Goal: Task Accomplishment & Management: Manage account settings

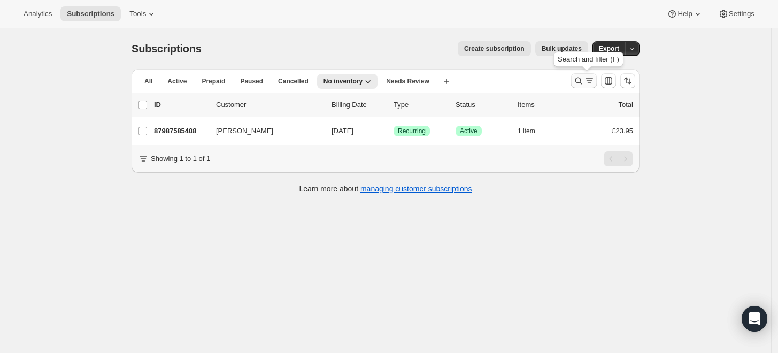
click at [591, 81] on icon "Search and filter results" at bounding box center [589, 80] width 11 height 11
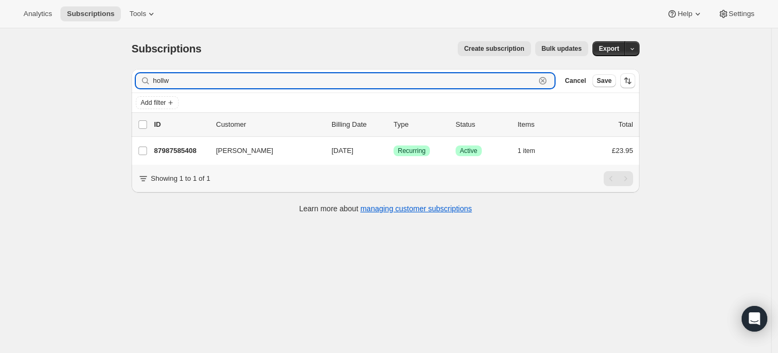
click at [546, 78] on icon "button" at bounding box center [542, 80] width 7 height 7
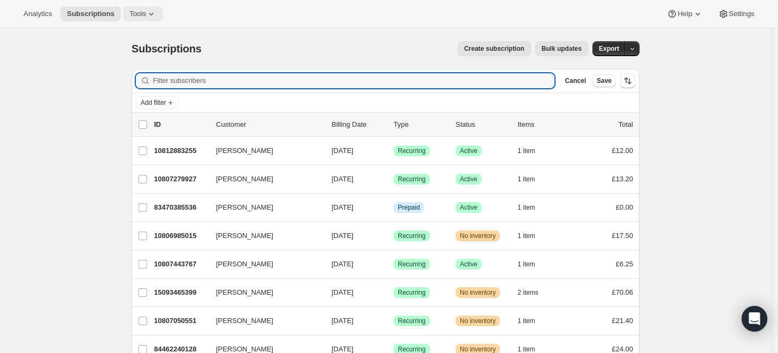
click at [130, 6] on button "Tools" at bounding box center [143, 13] width 40 height 15
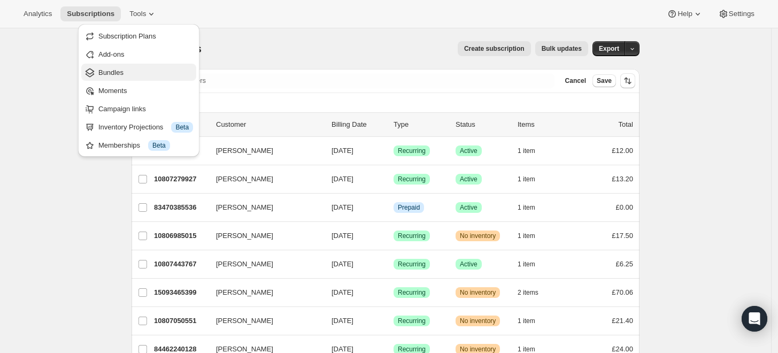
click at [119, 74] on span "Bundles" at bounding box center [110, 72] width 25 height 8
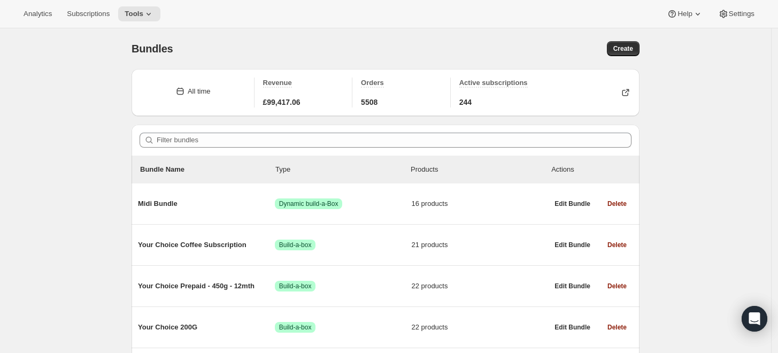
scroll to position [59, 0]
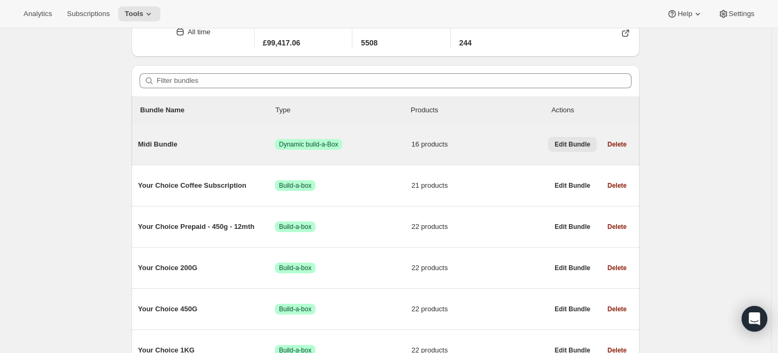
click at [576, 149] on button "Edit Bundle" at bounding box center [572, 144] width 49 height 15
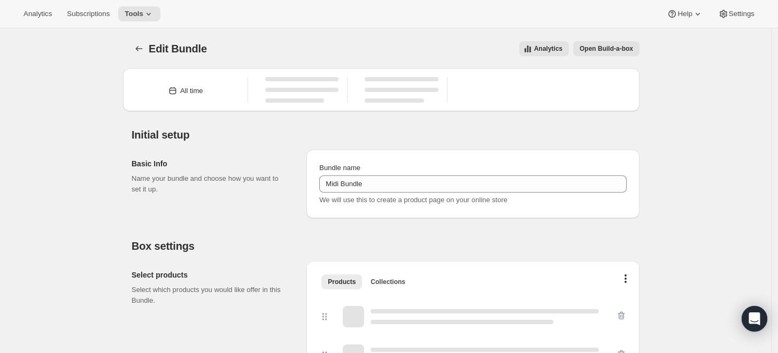
type input "Midi Bundle"
radio input "true"
select select "minMax"
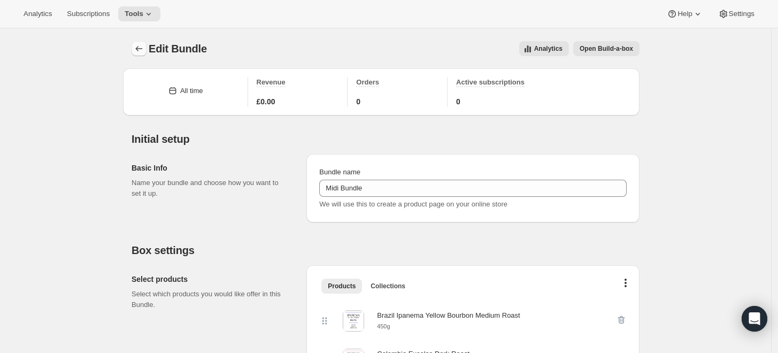
click at [140, 43] on icon "Bundles" at bounding box center [139, 48] width 11 height 11
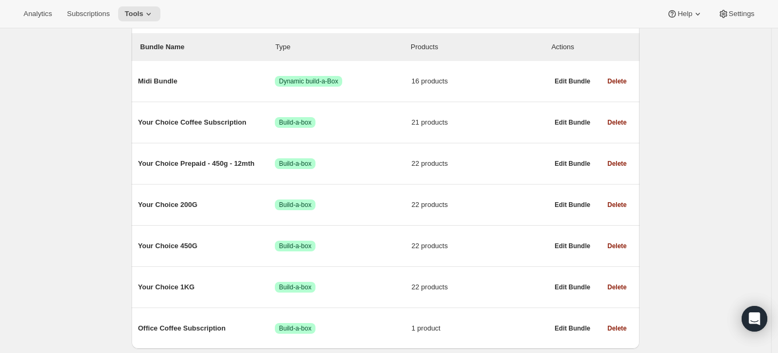
scroll to position [159, 0]
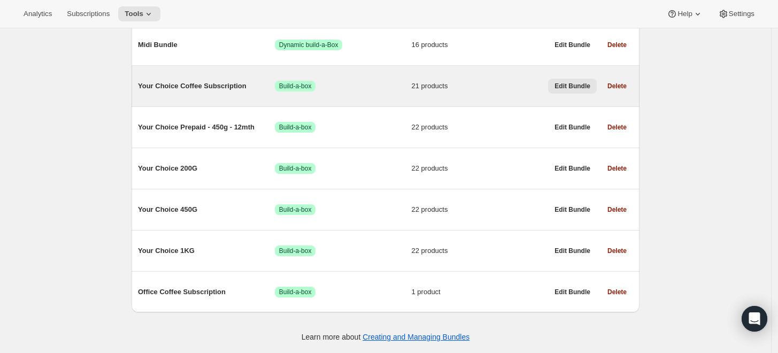
click at [577, 82] on span "Edit Bundle" at bounding box center [572, 86] width 36 height 9
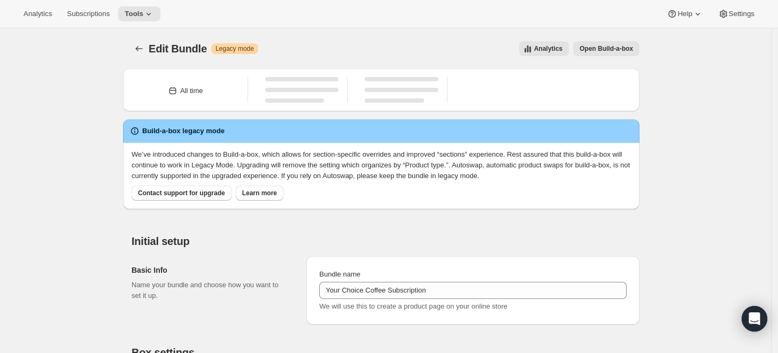
type input "Your Choice Coffee Subscription"
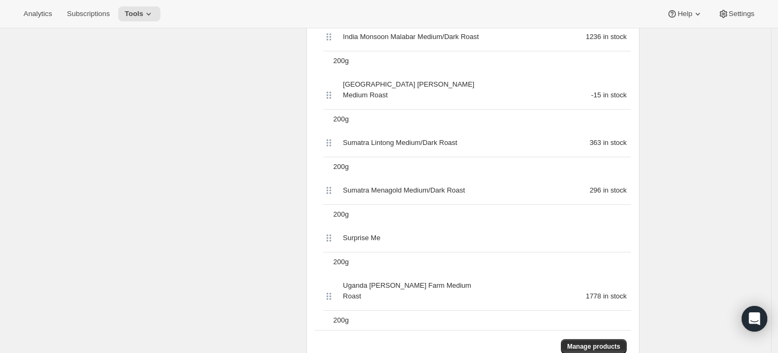
scroll to position [1188, 0]
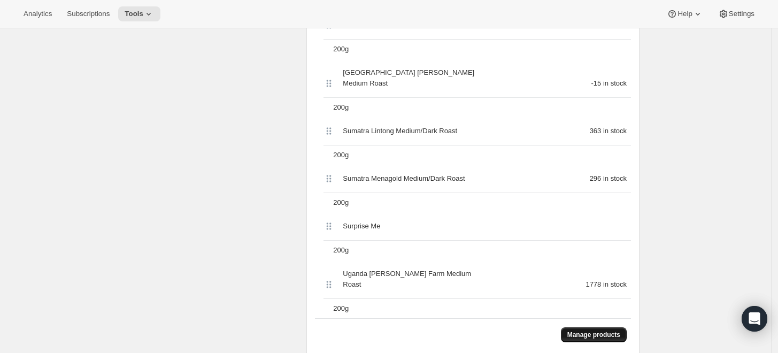
click at [607, 330] on span "Manage products" at bounding box center [593, 334] width 53 height 9
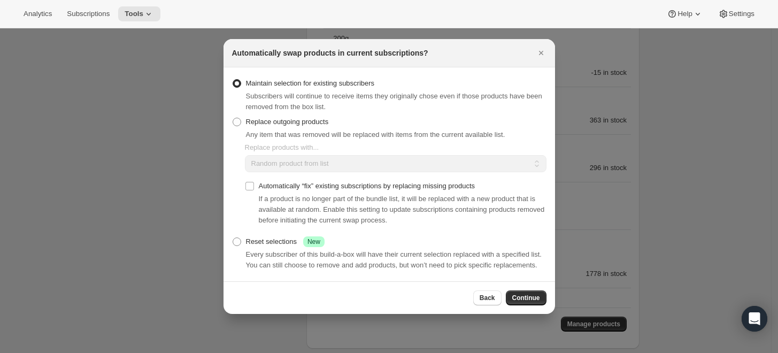
scroll to position [0, 0]
click at [294, 125] on span "Replace outgoing products" at bounding box center [287, 122] width 83 height 8
click at [233, 118] on input "Replace outgoing products" at bounding box center [233, 118] width 1 height 1
radio input "true"
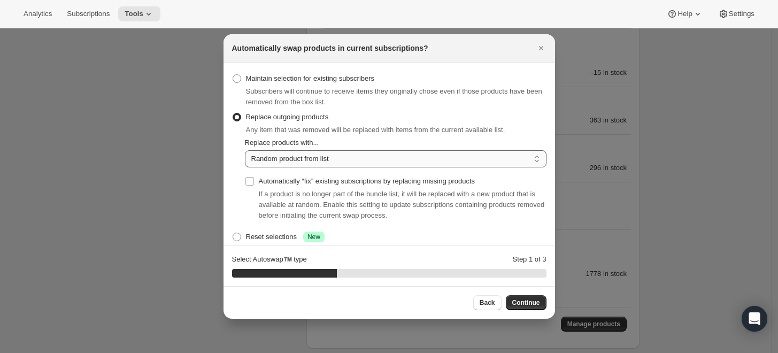
click at [320, 164] on select "Random product from list Matching product type Select specific replacements" at bounding box center [396, 158] width 302 height 17
select select "selection"
click at [245, 150] on select "Random product from list Matching product type Select specific replacements" at bounding box center [396, 158] width 302 height 17
click at [528, 302] on span "Continue" at bounding box center [526, 302] width 28 height 9
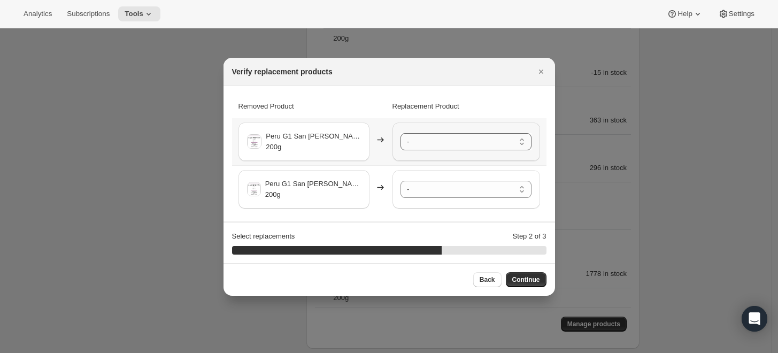
click at [515, 137] on select "- [GEOGRAPHIC_DATA] Ipanema Yellow Bourbon Medium Roast - 200g [GEOGRAPHIC_DATA…" at bounding box center [465, 141] width 131 height 17
click at [498, 189] on select "- [GEOGRAPHIC_DATA] Ipanema Yellow Bourbon Medium Roast - 200g [GEOGRAPHIC_DATA…" at bounding box center [465, 189] width 131 height 17
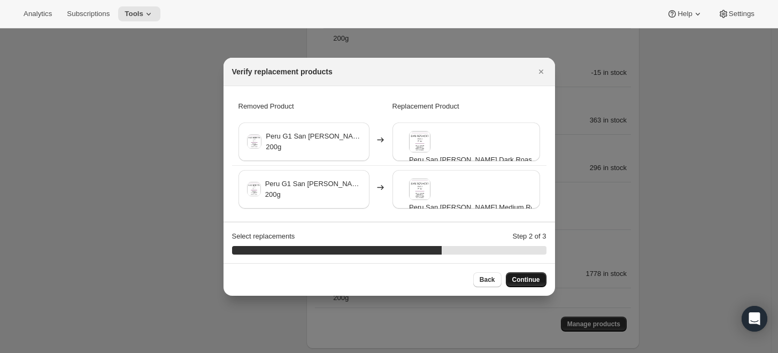
click at [531, 277] on span "Continue" at bounding box center [526, 279] width 28 height 9
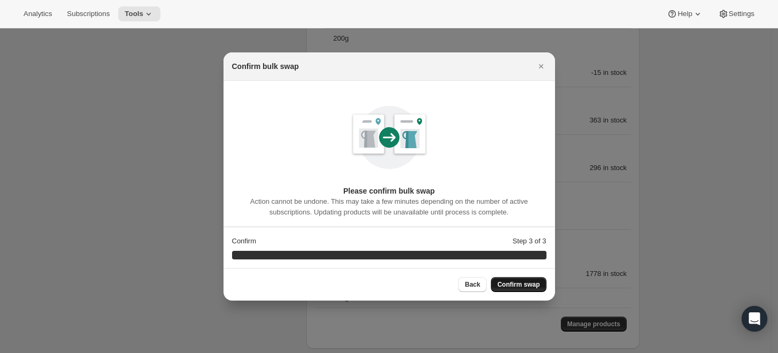
click at [526, 282] on span "Confirm swap" at bounding box center [518, 284] width 42 height 9
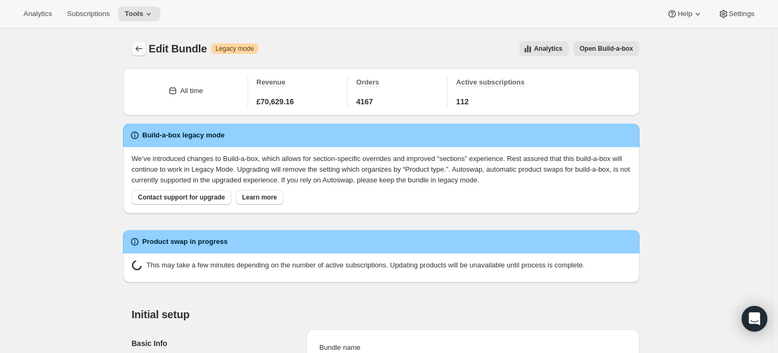
click at [137, 50] on icon "Bundles" at bounding box center [139, 48] width 11 height 11
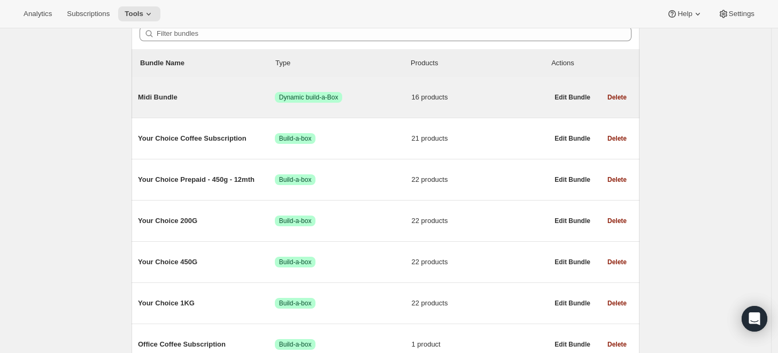
scroll to position [119, 0]
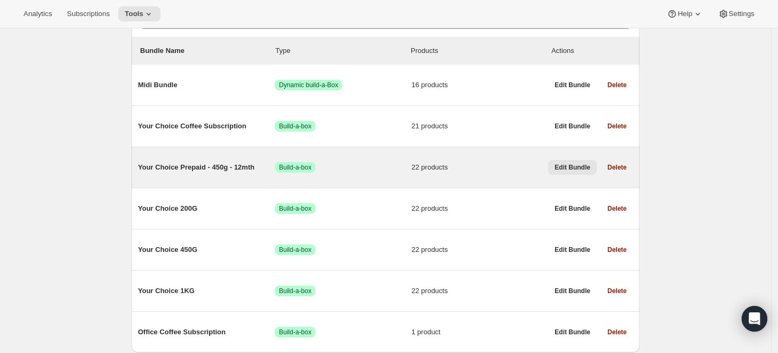
click at [569, 166] on span "Edit Bundle" at bounding box center [572, 167] width 36 height 9
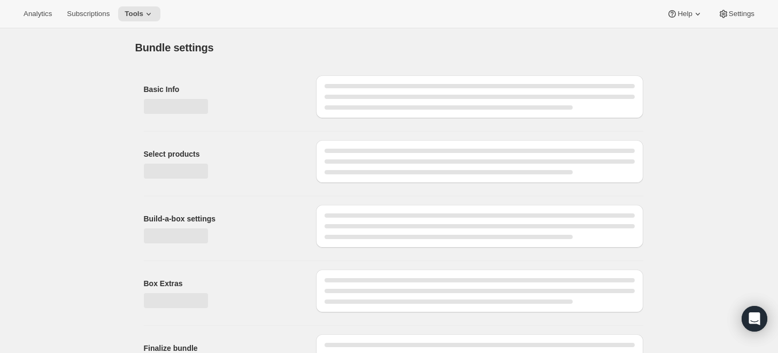
type input "Your Choice Prepaid - 450g - 12mth"
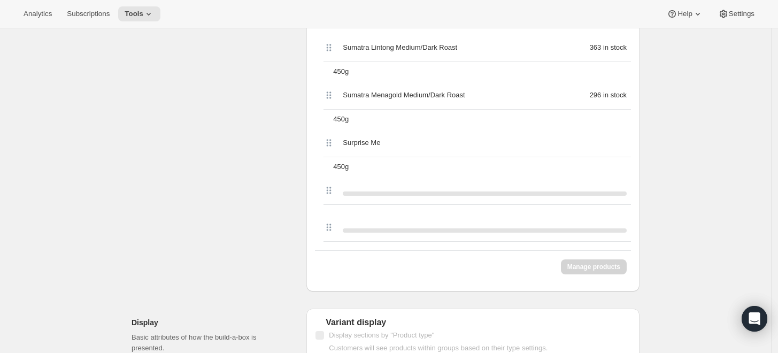
scroll to position [1307, 0]
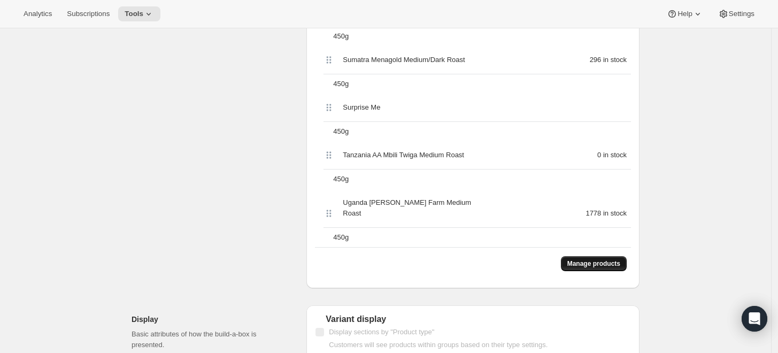
click at [603, 259] on span "Manage products" at bounding box center [593, 263] width 53 height 9
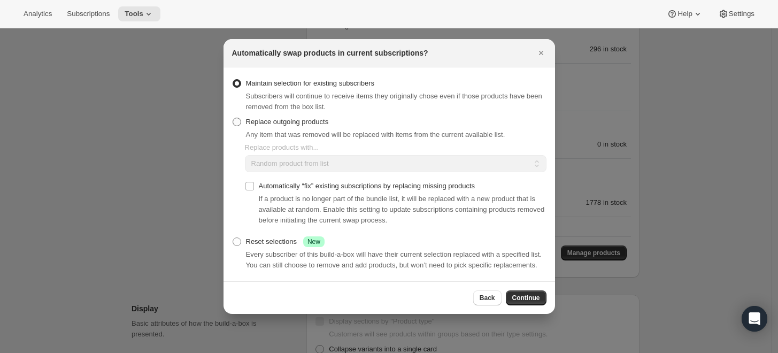
click at [314, 122] on span "Replace outgoing products" at bounding box center [287, 122] width 83 height 8
click at [233, 118] on input "Replace outgoing products" at bounding box center [233, 118] width 1 height 1
radio input "true"
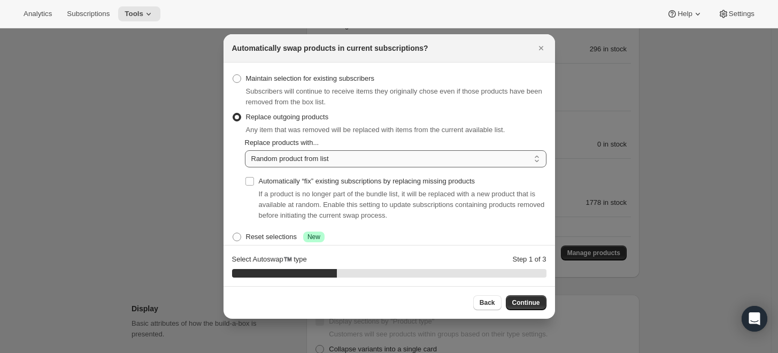
click at [341, 161] on select "Random product from list Matching product type Select specific replacements" at bounding box center [396, 158] width 302 height 17
select select "selection"
click at [245, 150] on select "Random product from list Matching product type Select specific replacements" at bounding box center [396, 158] width 302 height 17
click at [521, 298] on span "Continue" at bounding box center [526, 302] width 28 height 9
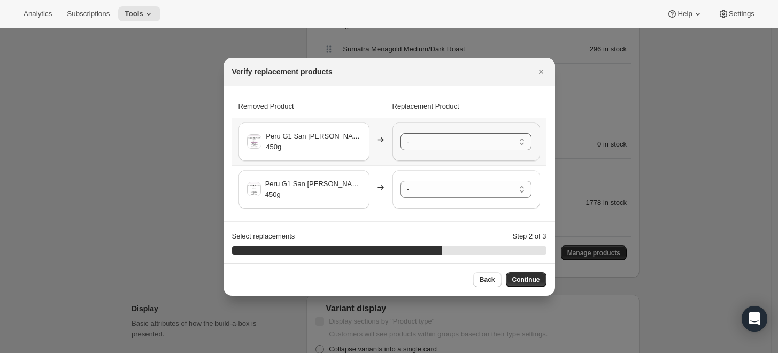
click at [430, 144] on select "- [GEOGRAPHIC_DATA] Ipanema Yellow Bourbon Medium Roast - 450g [GEOGRAPHIC_DATA…" at bounding box center [465, 141] width 131 height 17
click at [478, 188] on select "- [GEOGRAPHIC_DATA] Ipanema Yellow Bourbon Medium Roast - 450g [GEOGRAPHIC_DATA…" at bounding box center [465, 189] width 131 height 17
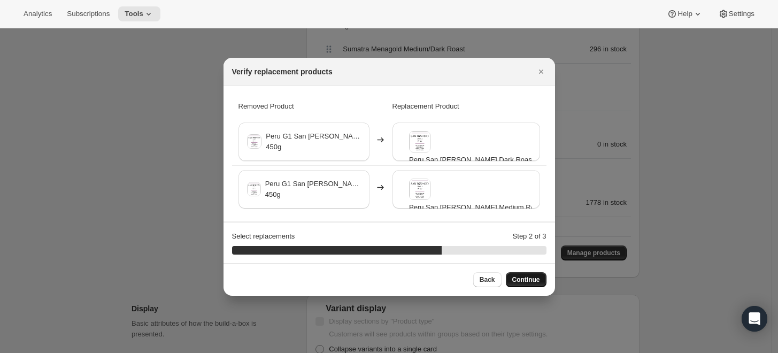
click at [531, 276] on span "Continue" at bounding box center [526, 279] width 28 height 9
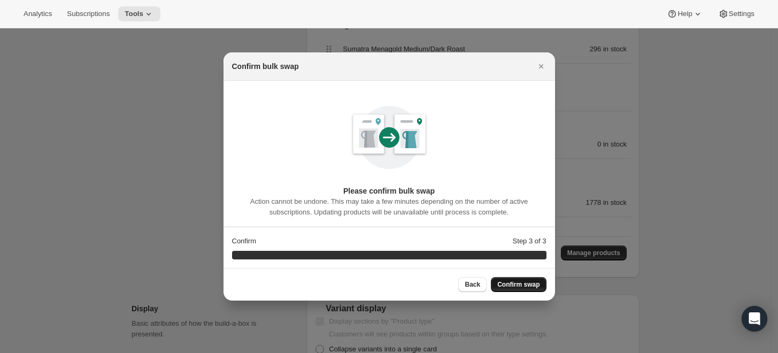
click at [530, 286] on span "Confirm swap" at bounding box center [518, 284] width 42 height 9
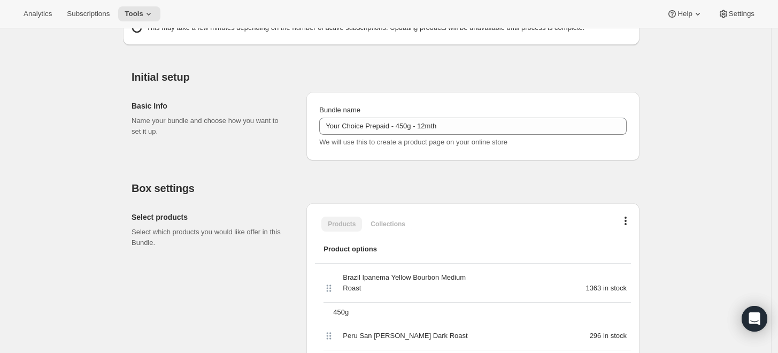
scroll to position [0, 0]
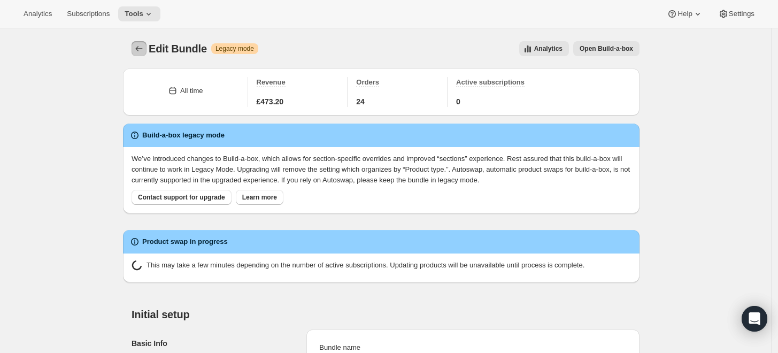
click at [144, 50] on icon "Bundles" at bounding box center [139, 48] width 11 height 11
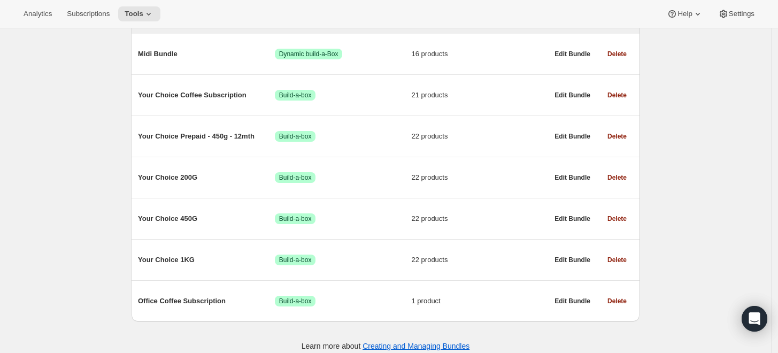
scroll to position [159, 0]
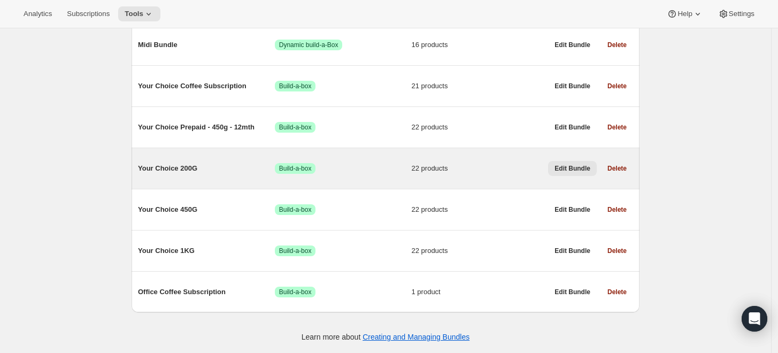
click at [583, 166] on span "Edit Bundle" at bounding box center [572, 168] width 36 height 9
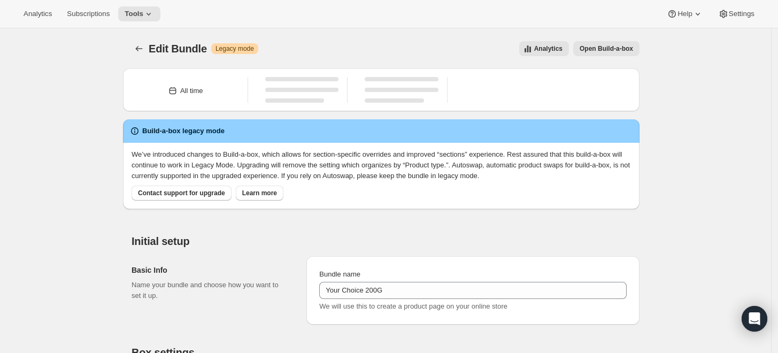
type input "Your Choice 200G"
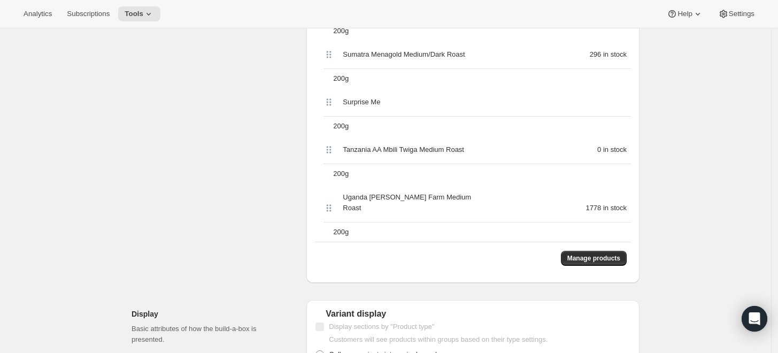
scroll to position [1307, 0]
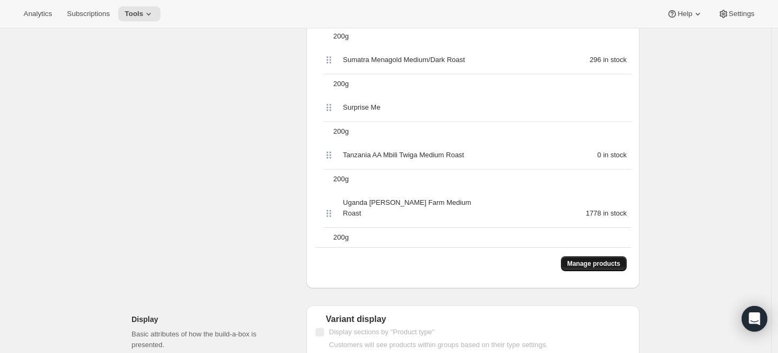
click at [605, 259] on span "Manage products" at bounding box center [593, 263] width 53 height 9
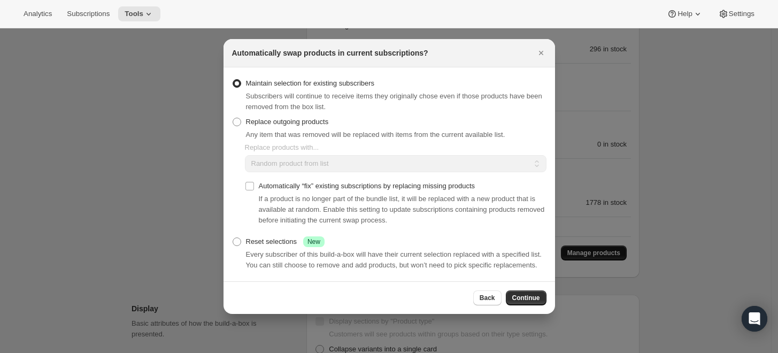
scroll to position [0, 0]
click at [294, 118] on span "Replace outgoing products" at bounding box center [287, 122] width 83 height 8
click at [233, 118] on input "Replace outgoing products" at bounding box center [233, 118] width 1 height 1
radio input "true"
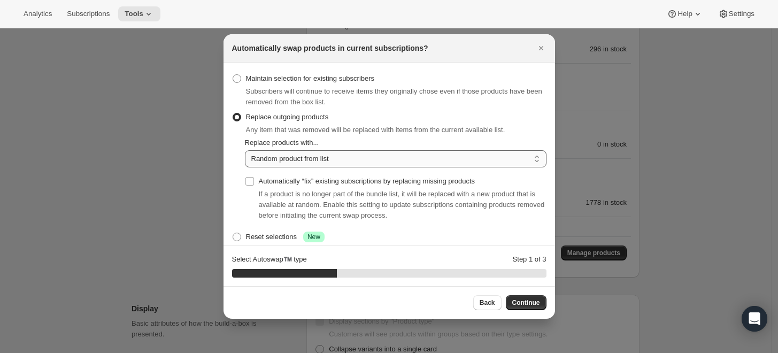
click at [325, 157] on select "Random product from list Matching product type Select specific replacements" at bounding box center [396, 158] width 302 height 17
select select "selection"
click at [245, 150] on select "Random product from list Matching product type Select specific replacements" at bounding box center [396, 158] width 302 height 17
click at [519, 298] on button "Continue" at bounding box center [526, 302] width 41 height 15
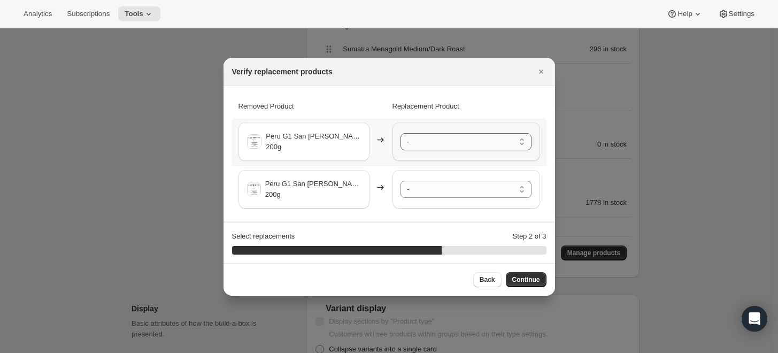
click at [472, 140] on select "- [GEOGRAPHIC_DATA] Ipanema Yellow Bourbon Medium Roast - 200g [GEOGRAPHIC_DATA…" at bounding box center [465, 141] width 131 height 17
click at [496, 191] on select "- [GEOGRAPHIC_DATA] Ipanema Yellow Bourbon Medium Roast - 200g [GEOGRAPHIC_DATA…" at bounding box center [465, 189] width 131 height 17
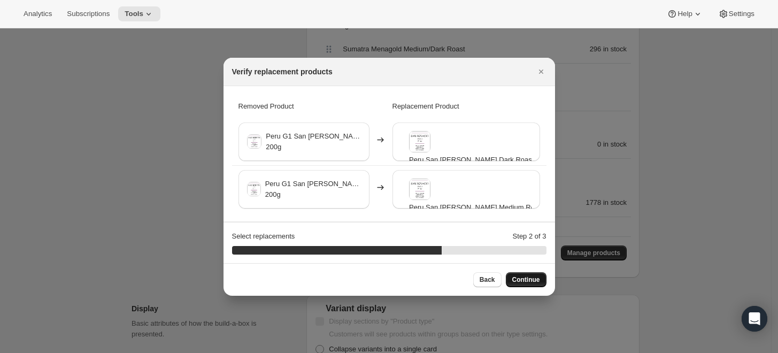
click at [530, 273] on button "Continue" at bounding box center [526, 279] width 41 height 15
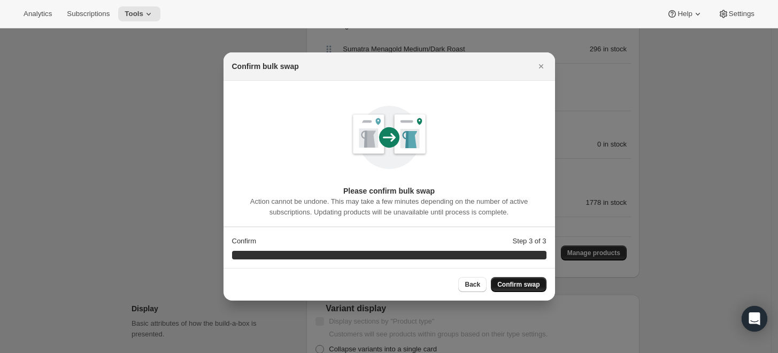
click at [529, 280] on span "Confirm swap" at bounding box center [518, 284] width 42 height 9
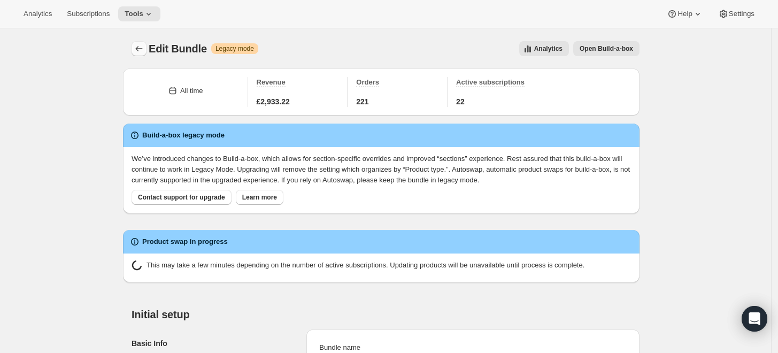
click at [143, 49] on icon "Bundles" at bounding box center [139, 48] width 11 height 11
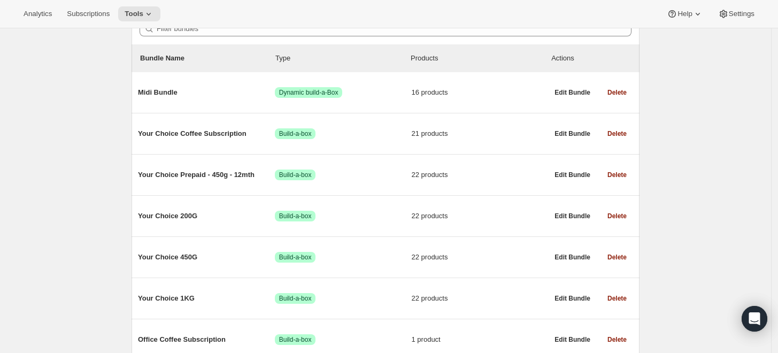
scroll to position [119, 0]
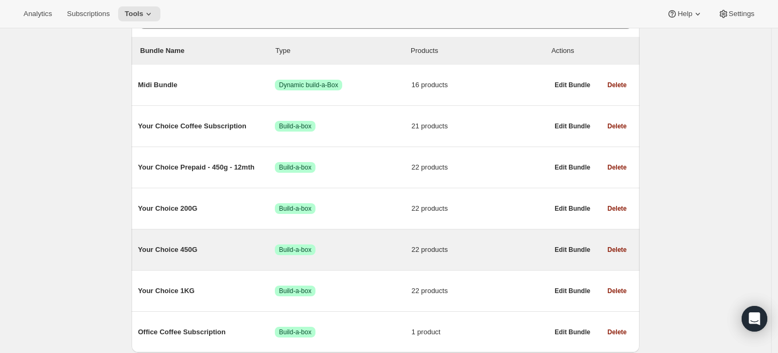
click at [188, 249] on span "Your Choice 450G" at bounding box center [206, 249] width 137 height 11
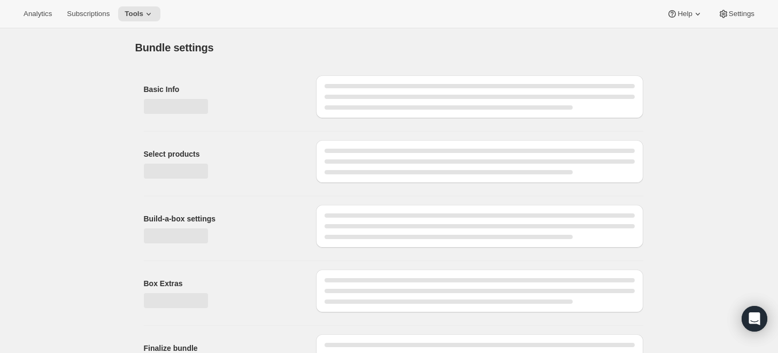
type input "Your Choice 450G"
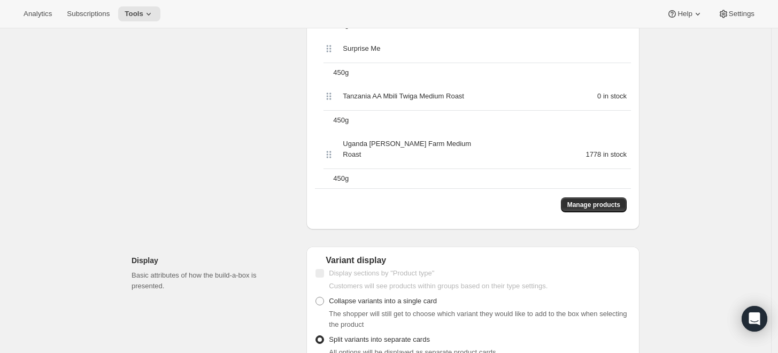
scroll to position [1366, 0]
click at [601, 200] on span "Manage products" at bounding box center [593, 204] width 53 height 9
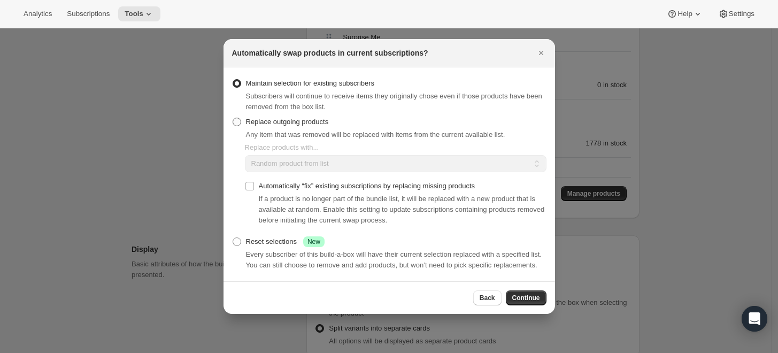
click at [304, 119] on span "Replace outgoing products" at bounding box center [287, 122] width 83 height 8
click at [233, 118] on input "Replace outgoing products" at bounding box center [233, 118] width 1 height 1
radio input "true"
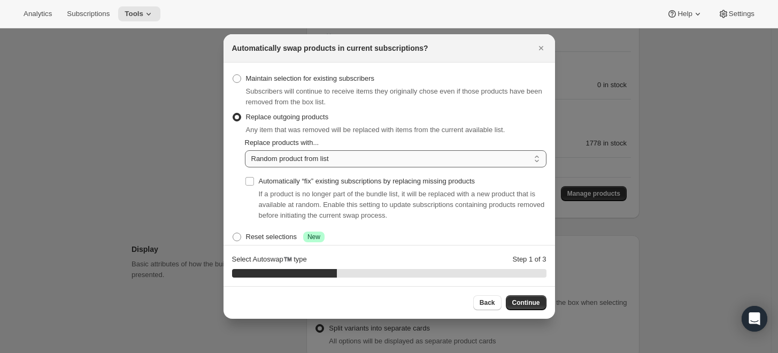
click at [323, 157] on select "Random product from list Matching product type Select specific replacements" at bounding box center [396, 158] width 302 height 17
select select "selection"
click at [245, 150] on select "Random product from list Matching product type Select specific replacements" at bounding box center [396, 158] width 302 height 17
click at [527, 301] on span "Continue" at bounding box center [526, 302] width 28 height 9
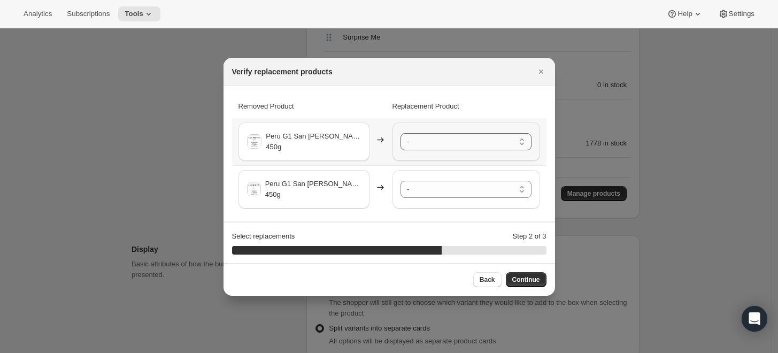
click at [457, 140] on select "- [GEOGRAPHIC_DATA] Ipanema Yellow Bourbon Medium Roast - 450g [GEOGRAPHIC_DATA…" at bounding box center [465, 141] width 131 height 17
click at [481, 188] on select "- [GEOGRAPHIC_DATA] Ipanema Yellow Bourbon Medium Roast - 450g [GEOGRAPHIC_DATA…" at bounding box center [465, 189] width 131 height 17
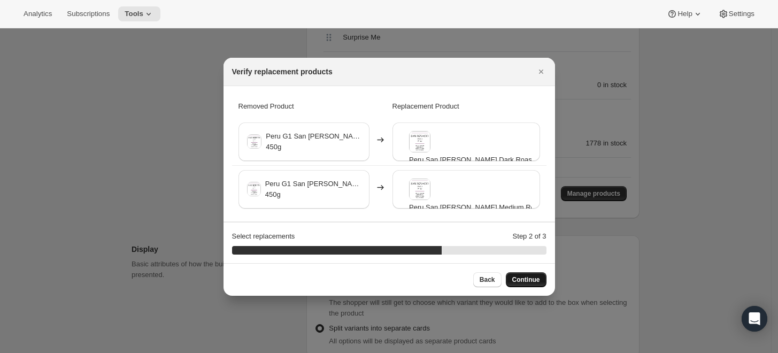
click at [530, 280] on span "Continue" at bounding box center [526, 279] width 28 height 9
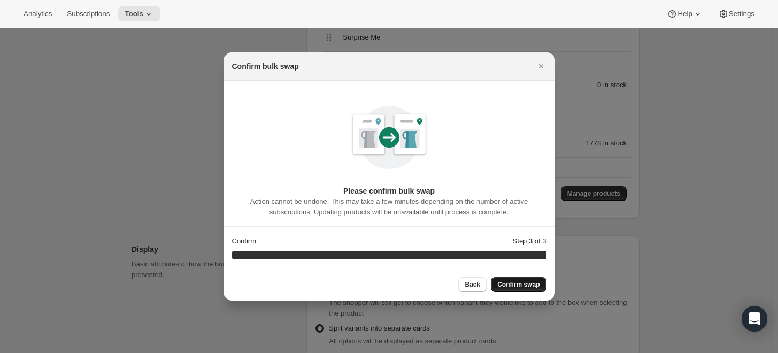
click at [530, 280] on button "Confirm swap" at bounding box center [518, 284] width 55 height 15
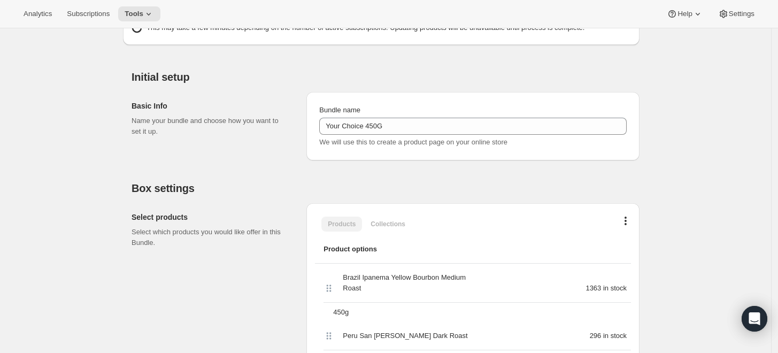
scroll to position [0, 0]
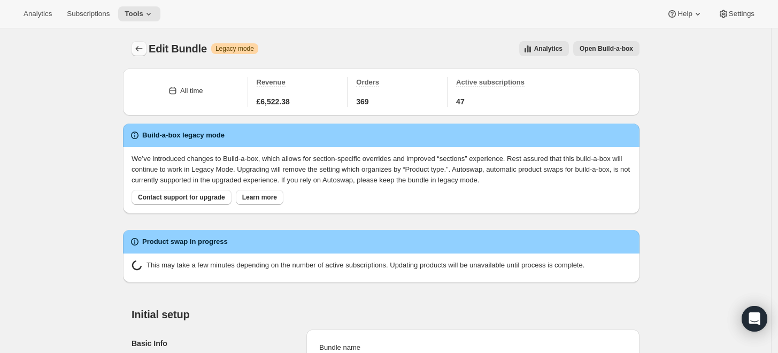
click at [141, 50] on icon "Bundles" at bounding box center [139, 48] width 11 height 11
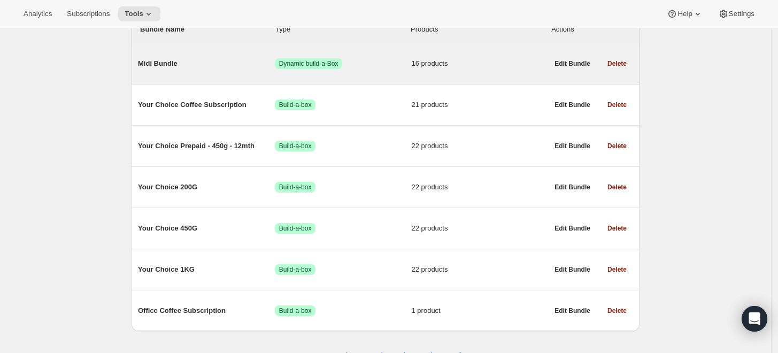
scroll to position [159, 0]
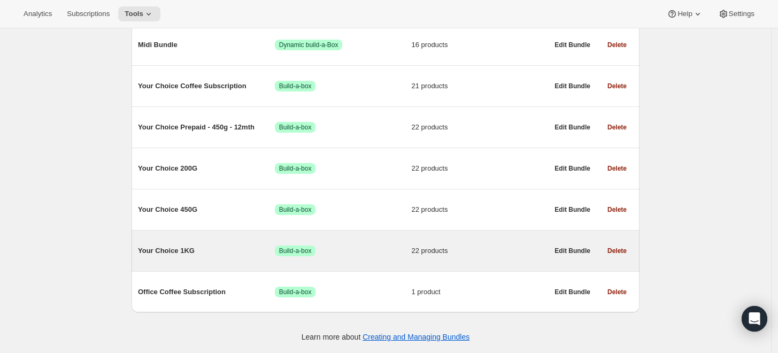
click at [158, 246] on span "Your Choice 1KG" at bounding box center [206, 250] width 137 height 11
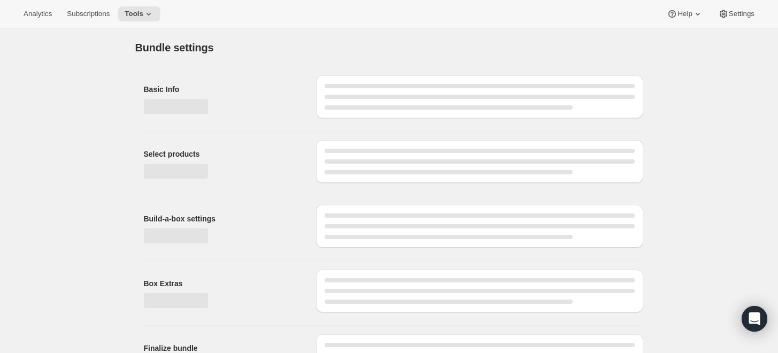
type input "Your Choice 1KG"
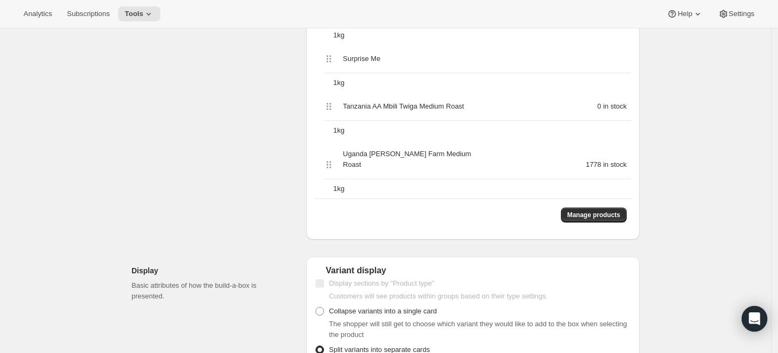
scroll to position [1366, 0]
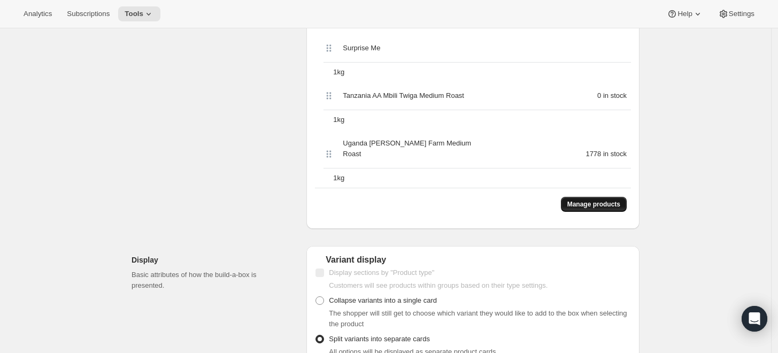
click at [612, 200] on span "Manage products" at bounding box center [593, 204] width 53 height 9
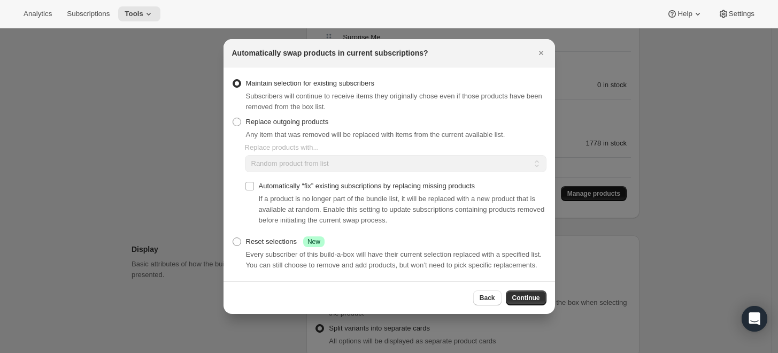
scroll to position [0, 0]
click at [281, 120] on span "Replace outgoing products" at bounding box center [287, 122] width 83 height 8
click at [233, 118] on input "Replace outgoing products" at bounding box center [233, 118] width 1 height 1
radio input "true"
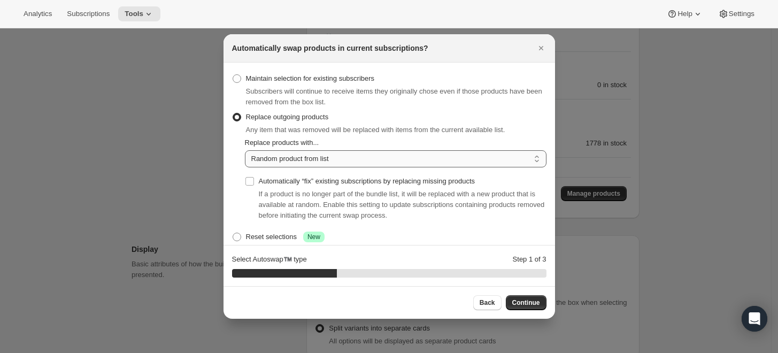
click at [305, 159] on select "Random product from list Matching product type Select specific replacements" at bounding box center [396, 158] width 302 height 17
select select "selection"
click at [245, 150] on select "Random product from list Matching product type Select specific replacements" at bounding box center [396, 158] width 302 height 17
click at [527, 303] on span "Continue" at bounding box center [526, 302] width 28 height 9
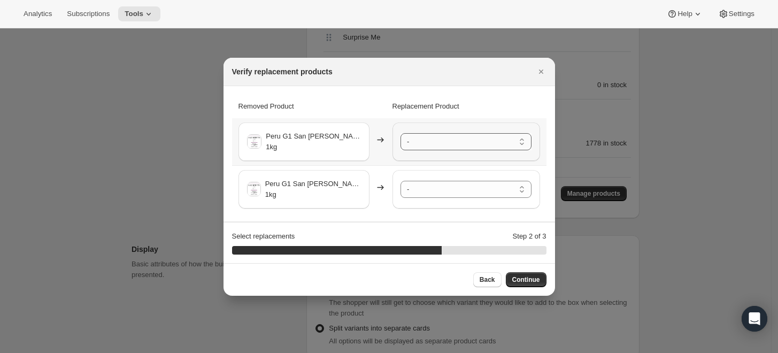
click at [454, 139] on select "- [GEOGRAPHIC_DATA] Ipanema Yellow Bourbon Medium Roast - 1kg [GEOGRAPHIC_DATA]…" at bounding box center [465, 141] width 131 height 17
click at [449, 191] on select "- [GEOGRAPHIC_DATA] Ipanema Yellow Bourbon Medium Roast - 1kg [GEOGRAPHIC_DATA]…" at bounding box center [465, 189] width 131 height 17
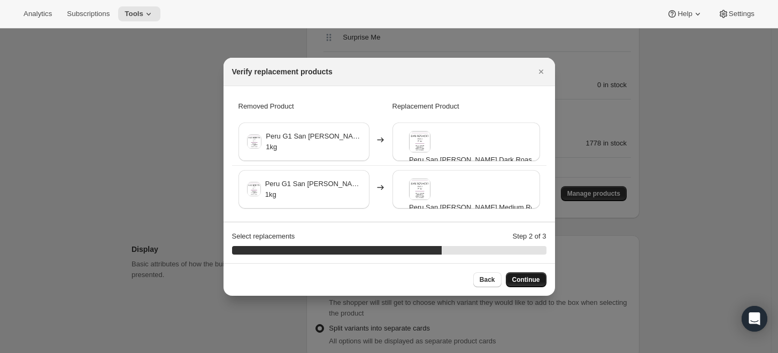
click at [522, 280] on span "Continue" at bounding box center [526, 279] width 28 height 9
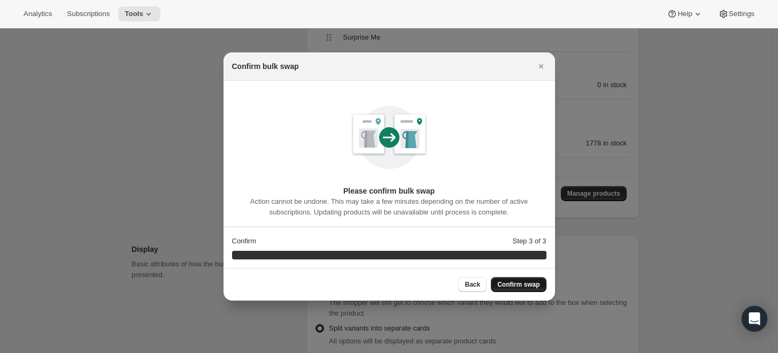
click at [522, 280] on button "Confirm swap" at bounding box center [518, 284] width 55 height 15
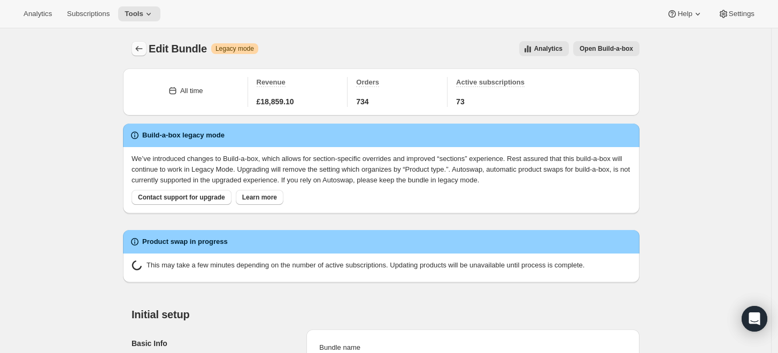
click at [144, 47] on icon "Bundles" at bounding box center [139, 48] width 11 height 11
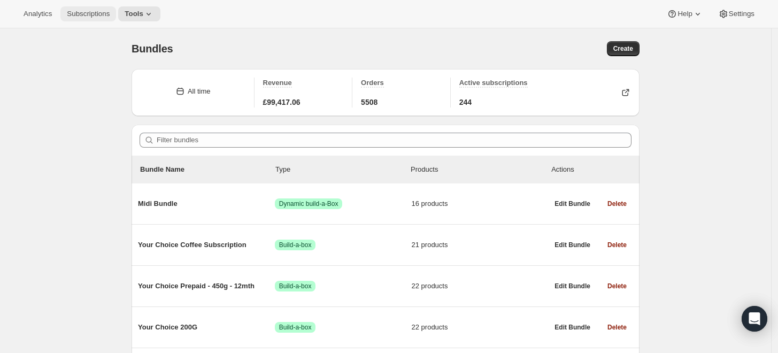
click at [86, 10] on span "Subscriptions" at bounding box center [88, 14] width 43 height 9
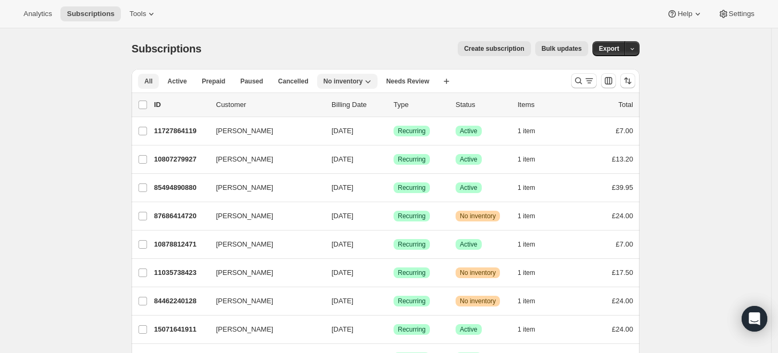
click at [152, 80] on span "All" at bounding box center [148, 81] width 8 height 9
click at [352, 79] on span "No inventory" at bounding box center [342, 81] width 39 height 9
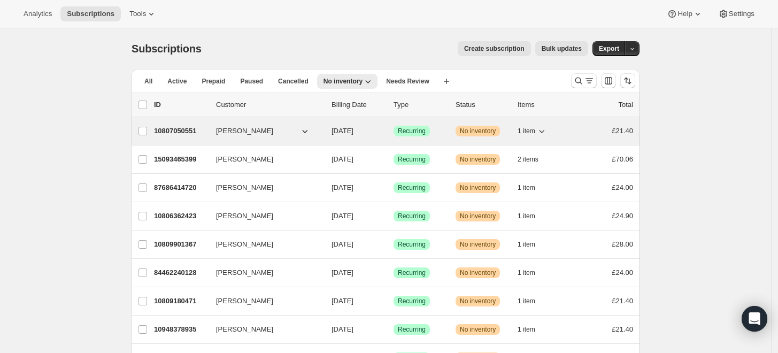
click at [525, 128] on span "1 item" at bounding box center [527, 131] width 18 height 9
click at [180, 133] on p "10807050551" at bounding box center [180, 131] width 53 height 11
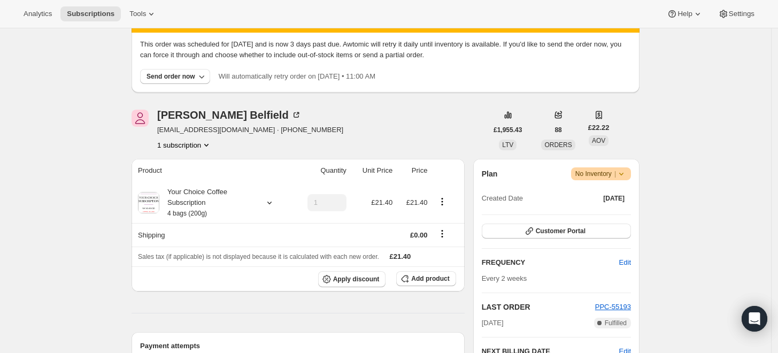
scroll to position [59, 0]
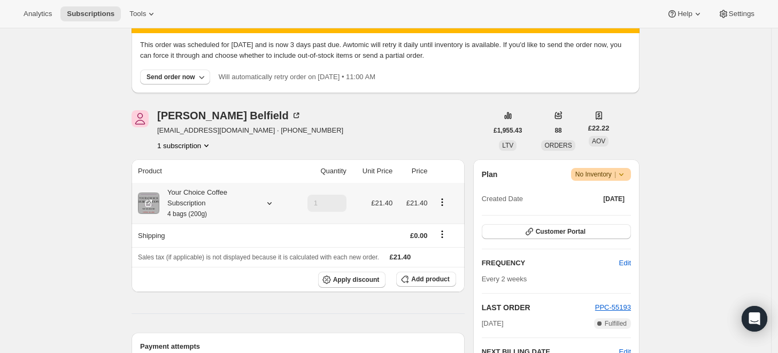
click at [214, 202] on div "Your Choice Coffee Subscription 4 bags (200g)" at bounding box center [207, 203] width 96 height 32
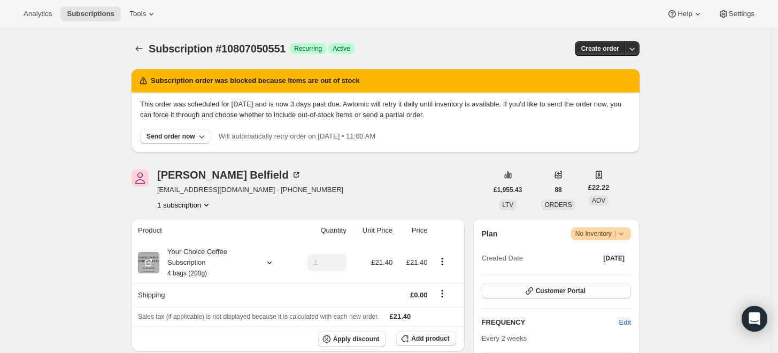
scroll to position [0, 0]
click at [141, 47] on icon "Subscriptions" at bounding box center [139, 48] width 11 height 11
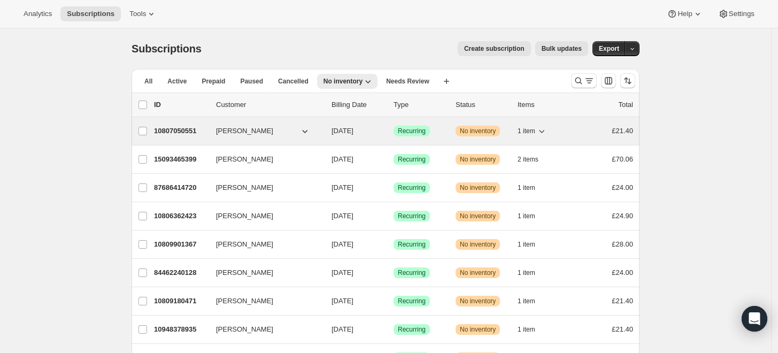
click at [535, 127] on span "1 item" at bounding box center [527, 131] width 18 height 9
click at [535, 129] on span "1 item" at bounding box center [527, 131] width 18 height 9
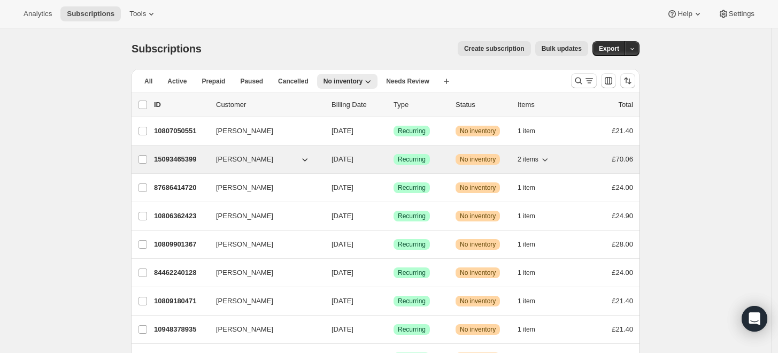
click at [537, 158] on span "2 items" at bounding box center [528, 159] width 21 height 9
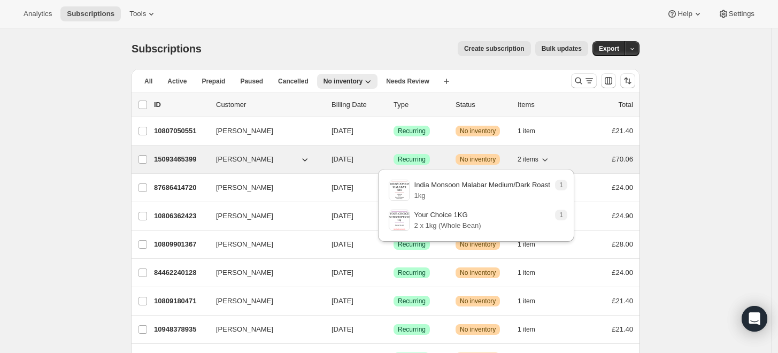
click at [537, 158] on span "2 items" at bounding box center [528, 159] width 21 height 9
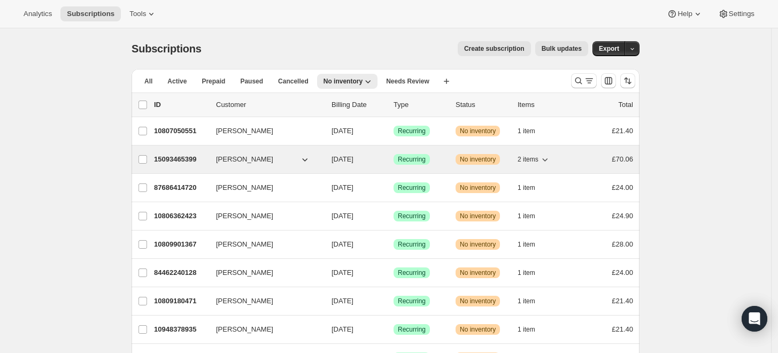
click at [166, 160] on p "15093465399" at bounding box center [180, 159] width 53 height 11
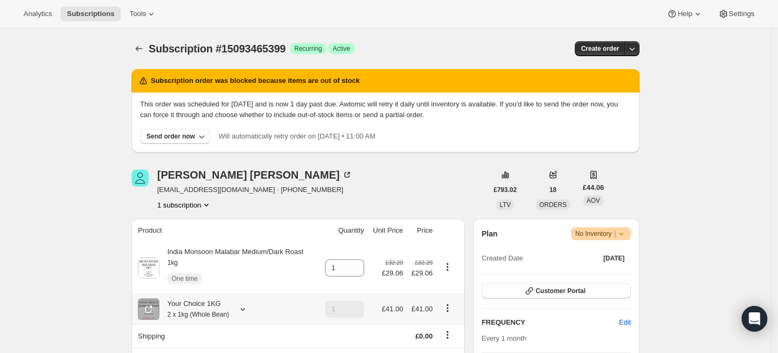
click at [189, 305] on div "Your Choice 1KG 2 x 1kg (Whole Bean)" at bounding box center [194, 308] width 70 height 21
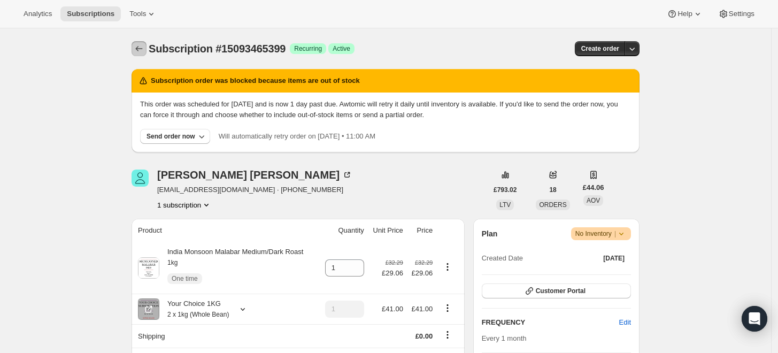
click at [134, 50] on button "Subscriptions" at bounding box center [139, 48] width 15 height 15
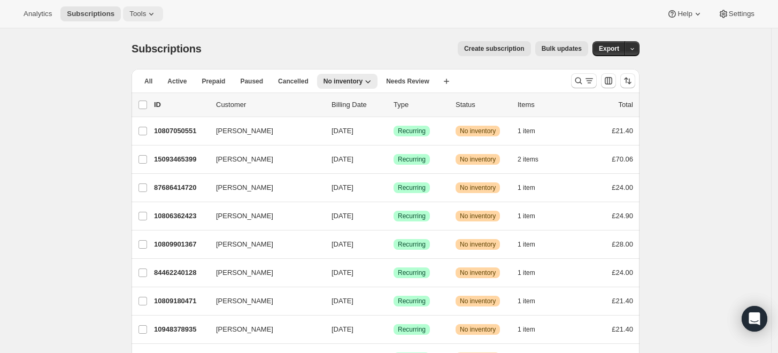
click at [146, 11] on icon at bounding box center [151, 14] width 11 height 11
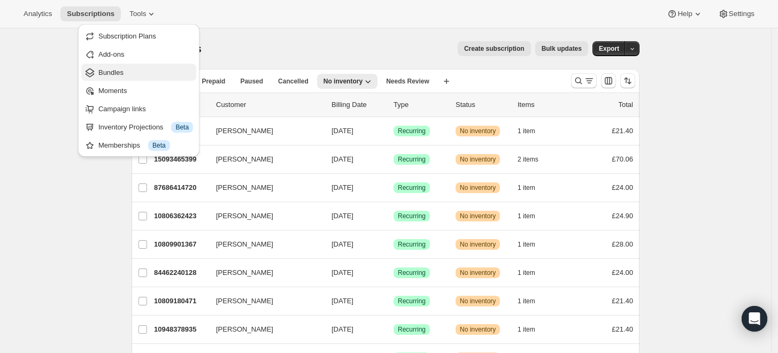
click at [111, 73] on span "Bundles" at bounding box center [110, 72] width 25 height 8
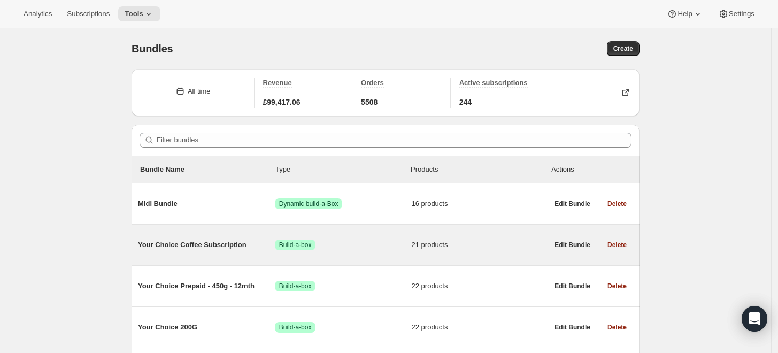
click at [201, 241] on span "Your Choice Coffee Subscription" at bounding box center [206, 245] width 137 height 11
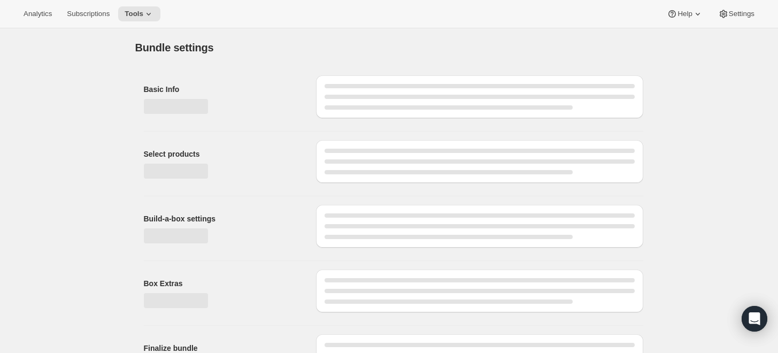
type input "Your Choice Coffee Subscription"
